Goal: Task Accomplishment & Management: Use online tool/utility

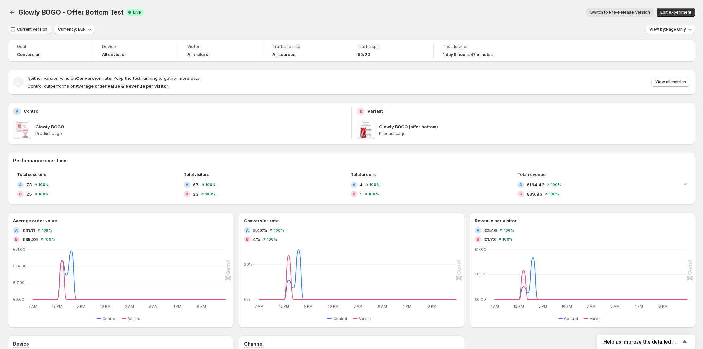
click at [33, 28] on span "Current version" at bounding box center [32, 29] width 30 height 5
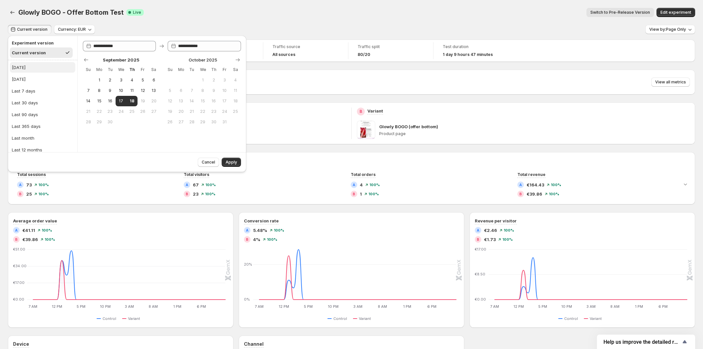
click at [31, 64] on button "[DATE]" at bounding box center [42, 67] width 65 height 10
type input "**********"
click at [39, 71] on button "[DATE]" at bounding box center [42, 67] width 65 height 10
click at [231, 164] on span "Apply" at bounding box center [231, 162] width 11 height 5
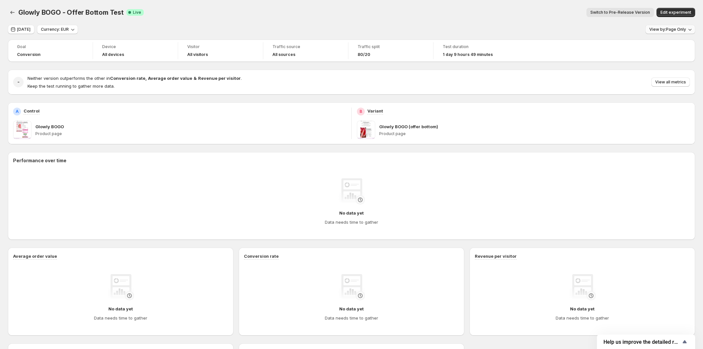
click at [666, 29] on span "View by: Page Only" at bounding box center [667, 29] width 37 height 5
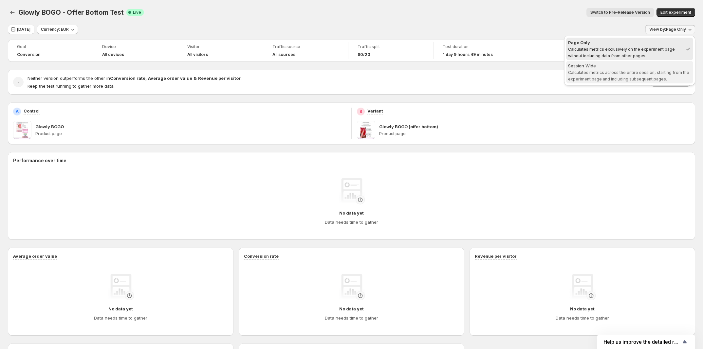
click at [644, 72] on span "Calculates metrics across the entire session, starting from the experiment page…" at bounding box center [628, 75] width 121 height 11
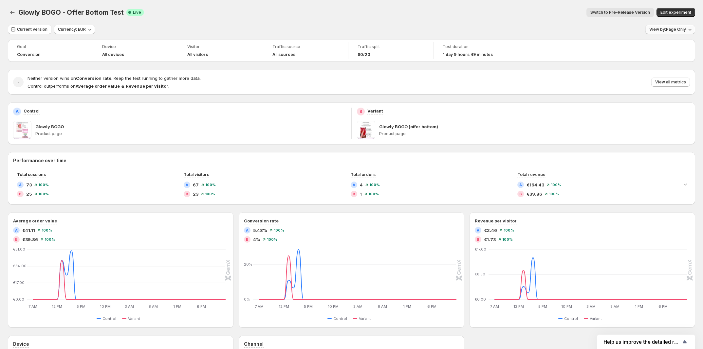
click at [673, 33] on button "View by: Page Only" at bounding box center [670, 29] width 50 height 9
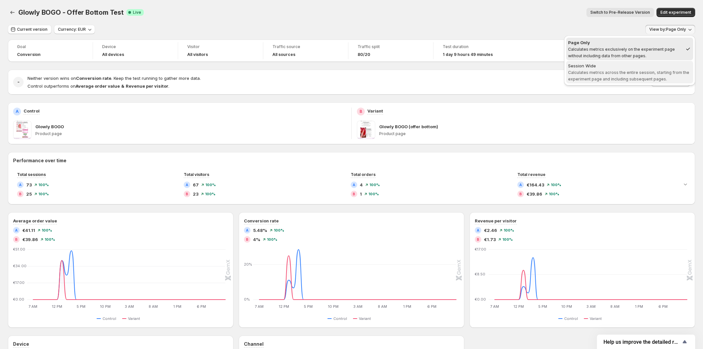
click at [649, 80] on span "Calculates metrics across the entire session, starting from the experiment page…" at bounding box center [628, 75] width 121 height 11
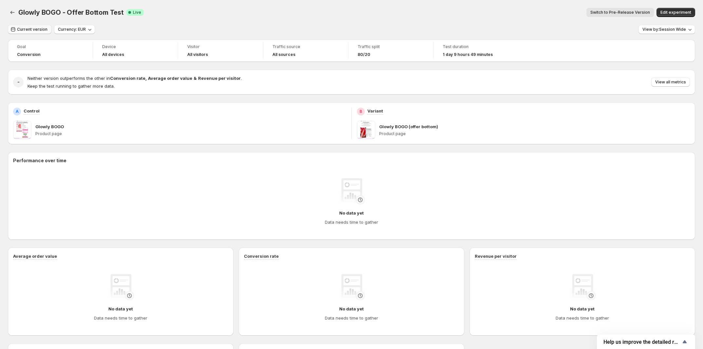
click at [30, 29] on span "Current version" at bounding box center [32, 29] width 30 height 5
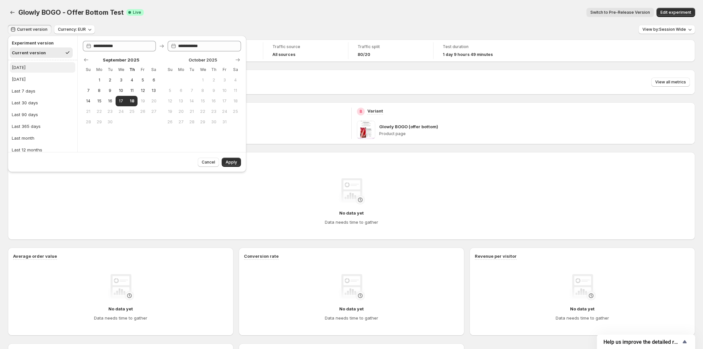
click at [28, 66] on button "[DATE]" at bounding box center [42, 67] width 65 height 10
type input "**********"
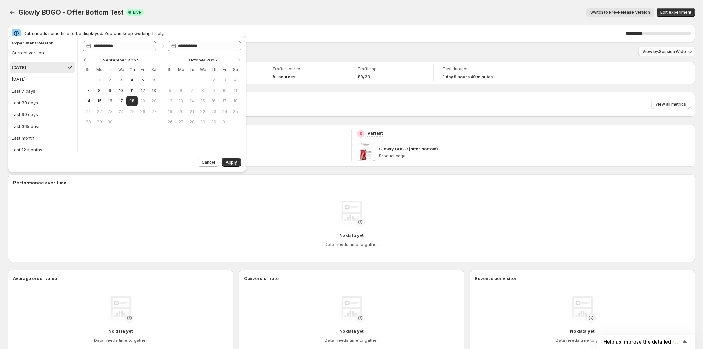
click at [43, 69] on button "[DATE]" at bounding box center [42, 67] width 65 height 10
click at [233, 160] on span "Apply" at bounding box center [231, 162] width 11 height 5
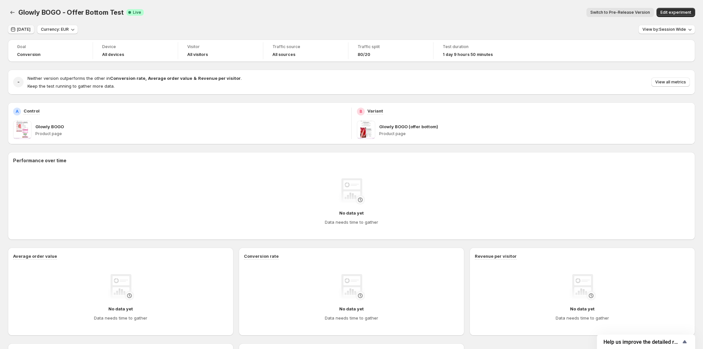
click at [13, 31] on icon "button" at bounding box center [13, 29] width 7 height 7
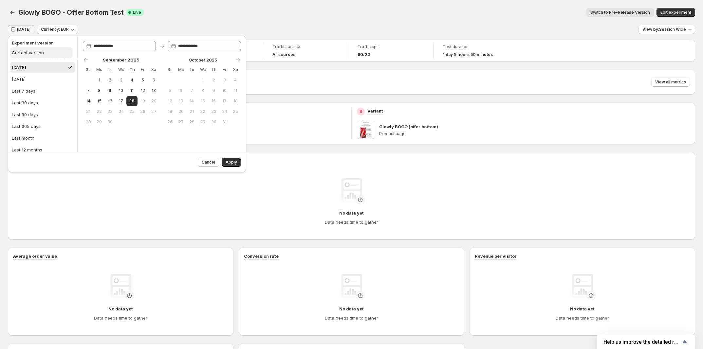
click at [30, 54] on div "Current version" at bounding box center [28, 52] width 32 height 7
click at [30, 63] on button "[DATE]" at bounding box center [42, 67] width 65 height 10
click at [34, 51] on div "Current version" at bounding box center [28, 52] width 32 height 7
click at [32, 66] on button "[DATE]" at bounding box center [42, 67] width 65 height 10
click at [41, 46] on div "Experiment version" at bounding box center [41, 43] width 63 height 9
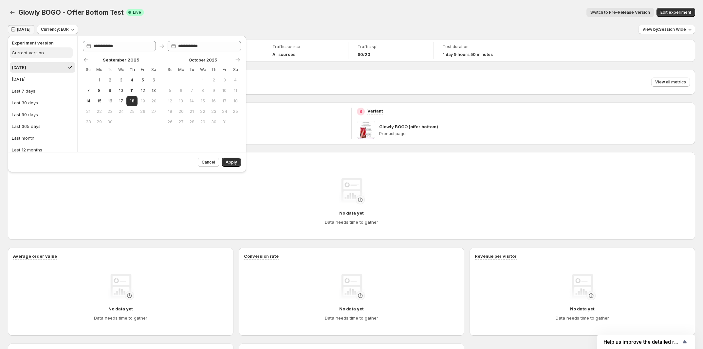
click at [40, 52] on div "Current version" at bounding box center [28, 52] width 32 height 7
type input "**********"
click at [237, 160] on button "Apply" at bounding box center [231, 162] width 19 height 9
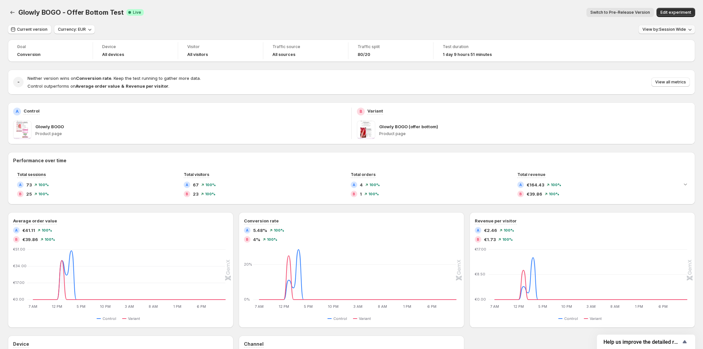
click at [680, 30] on span "View by: Session Wide" at bounding box center [664, 29] width 44 height 5
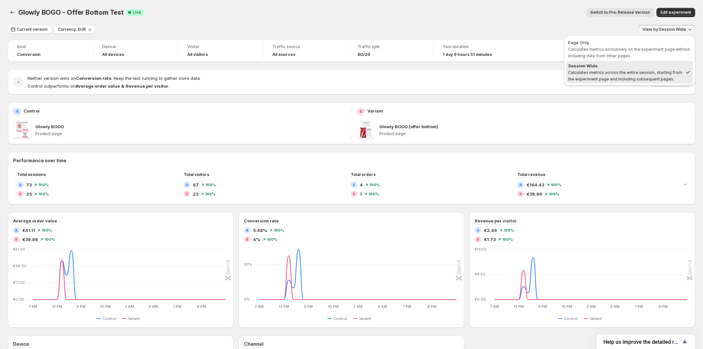
click at [653, 70] on span "Calculates metrics across the entire session, starting from the experiment page…" at bounding box center [625, 75] width 114 height 11
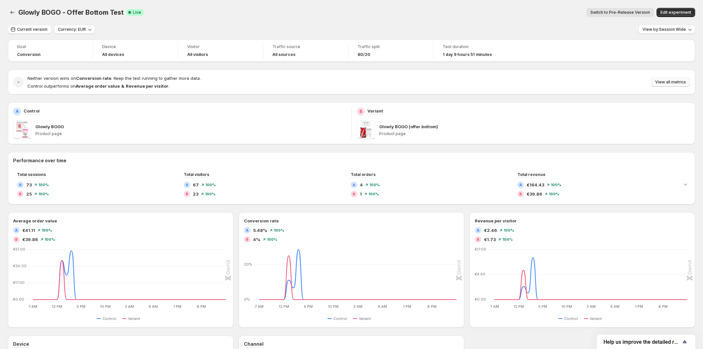
click at [662, 83] on span "View all metrics" at bounding box center [670, 82] width 31 height 5
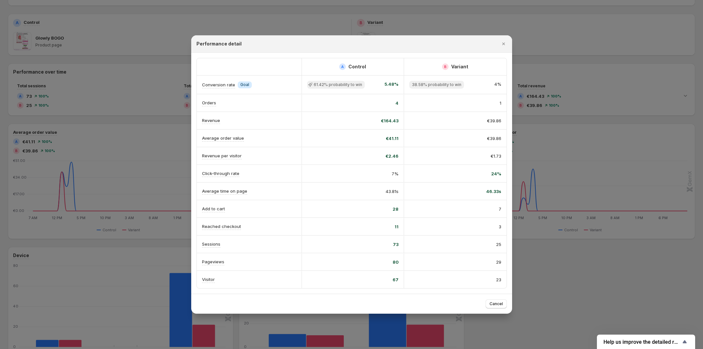
scroll to position [151, 0]
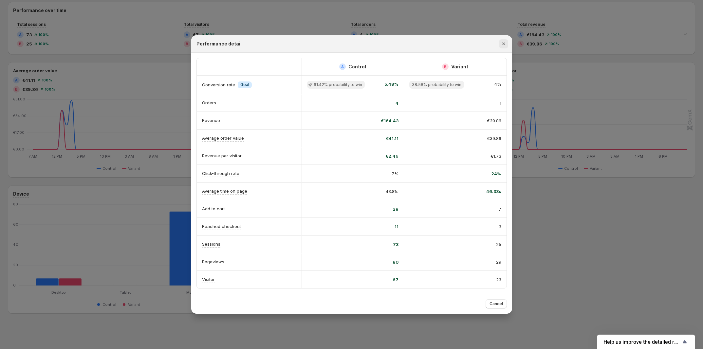
click at [505, 41] on icon "Close" at bounding box center [503, 44] width 7 height 7
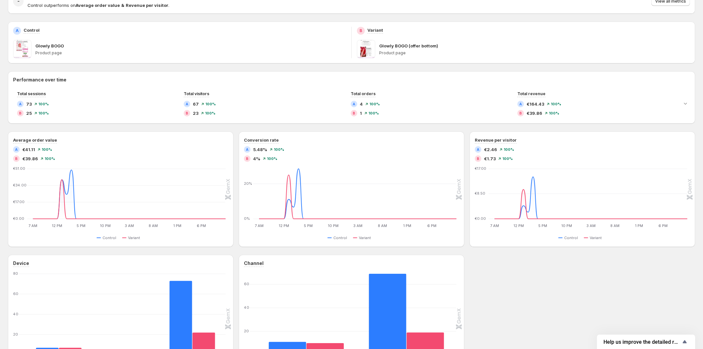
scroll to position [0, 0]
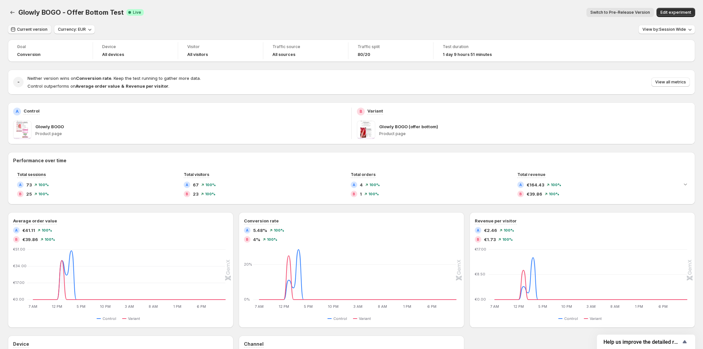
click at [33, 30] on span "Current version" at bounding box center [32, 29] width 30 height 5
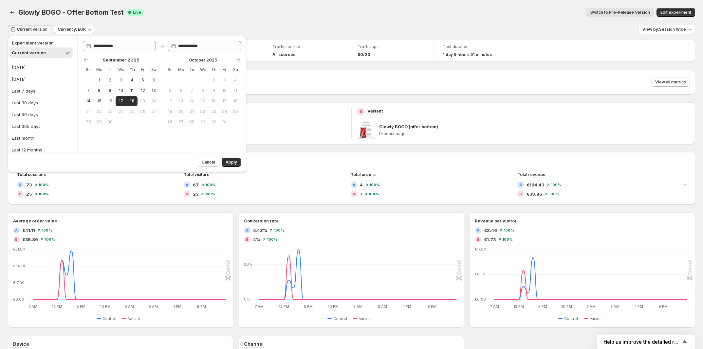
drag, startPoint x: 207, startPoint y: 164, endPoint x: 298, endPoint y: 98, distance: 111.9
click at [208, 164] on span "Cancel" at bounding box center [208, 162] width 13 height 5
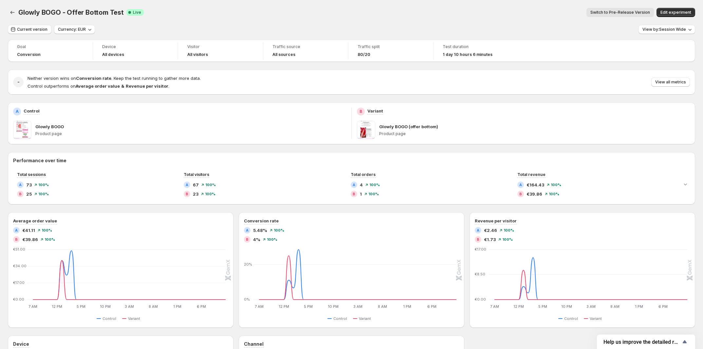
click at [14, 7] on div "Glowly BOGO - Offer Bottom Test. This page is ready Glowly BOGO - Offer Bottom …" at bounding box center [351, 12] width 687 height 25
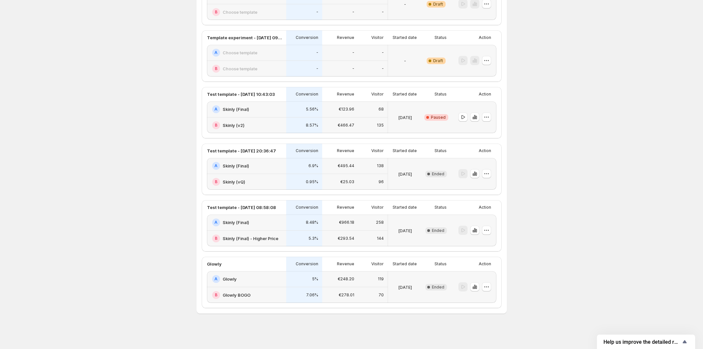
scroll to position [188, 0]
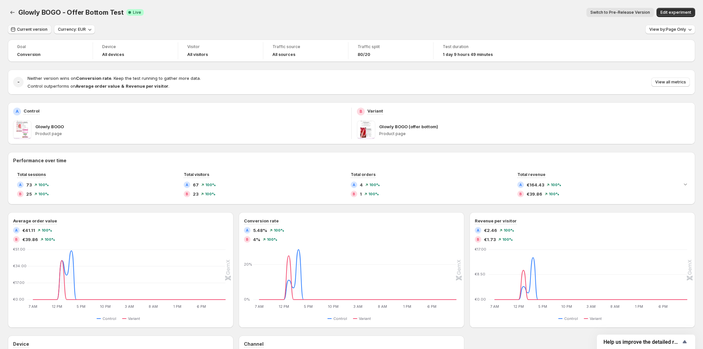
click at [35, 27] on span "Current version" at bounding box center [32, 29] width 30 height 5
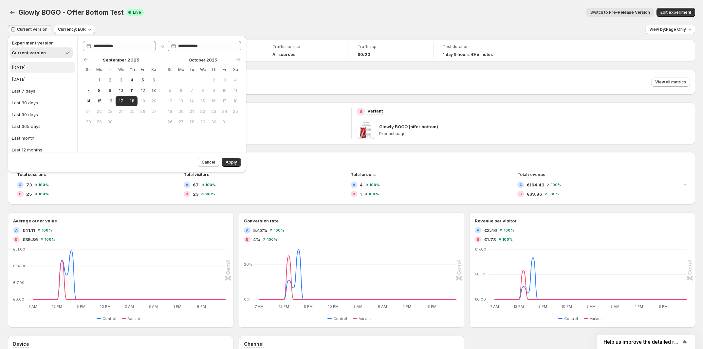
click at [33, 67] on button "[DATE]" at bounding box center [42, 67] width 65 height 10
type input "**********"
click at [238, 160] on button "Apply" at bounding box center [231, 162] width 19 height 9
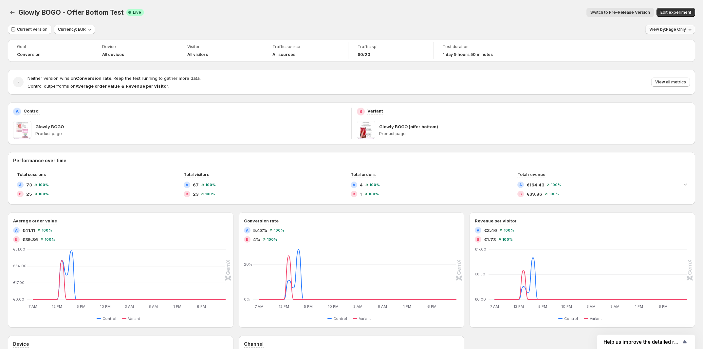
click at [671, 31] on span "View by: Page Only" at bounding box center [667, 29] width 37 height 5
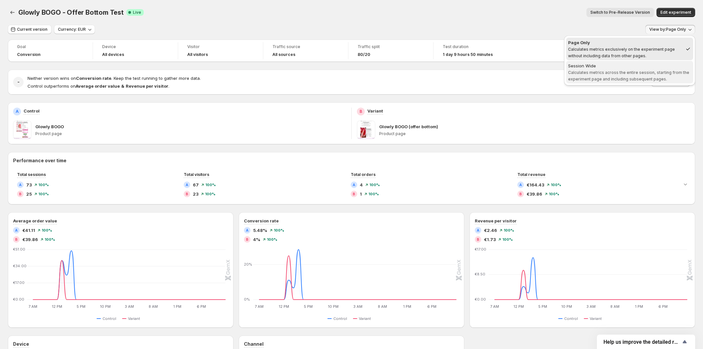
click at [646, 75] on span "Session Wide Calculates metrics across the entire session, starting from the ex…" at bounding box center [629, 73] width 123 height 20
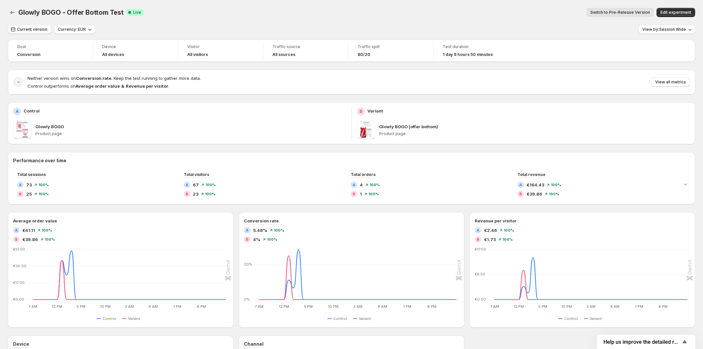
click at [35, 29] on span "Current version" at bounding box center [32, 29] width 30 height 5
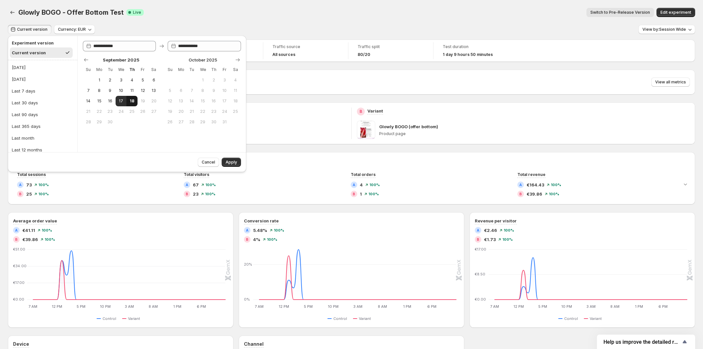
click at [132, 100] on span "18" at bounding box center [132, 101] width 6 height 5
type input "**********"
click at [228, 160] on span "Apply" at bounding box center [231, 162] width 11 height 5
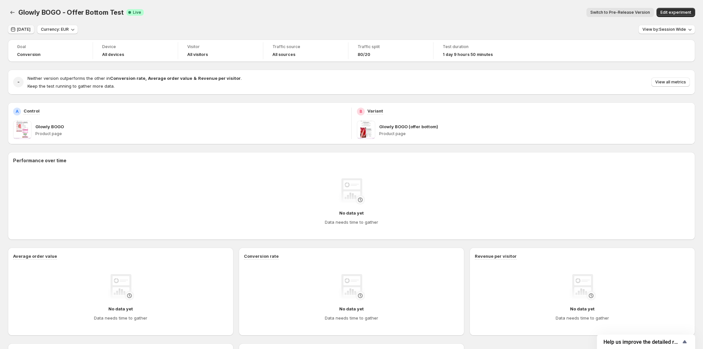
click at [27, 28] on span "[DATE]" at bounding box center [23, 29] width 13 height 5
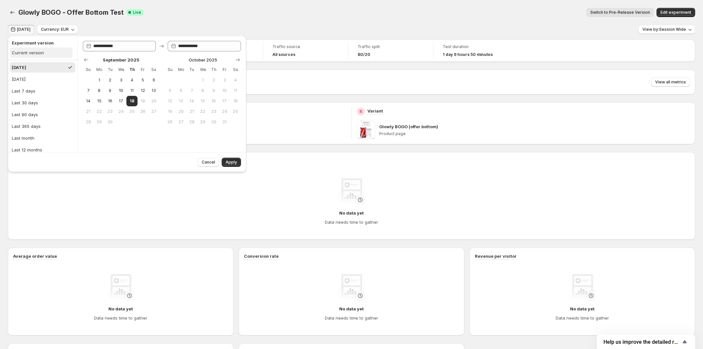
click at [36, 55] on div "Current version" at bounding box center [28, 52] width 32 height 7
type input "**********"
click at [233, 164] on span "Apply" at bounding box center [231, 162] width 11 height 5
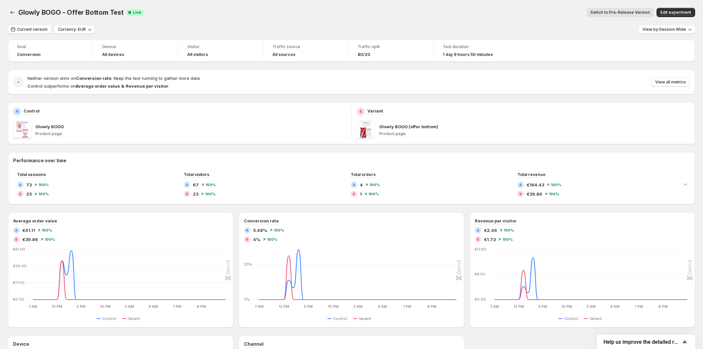
click at [445, 56] on span "1 day 9 hours 50 minutes" at bounding box center [468, 54] width 50 height 5
